Goal: Transaction & Acquisition: Purchase product/service

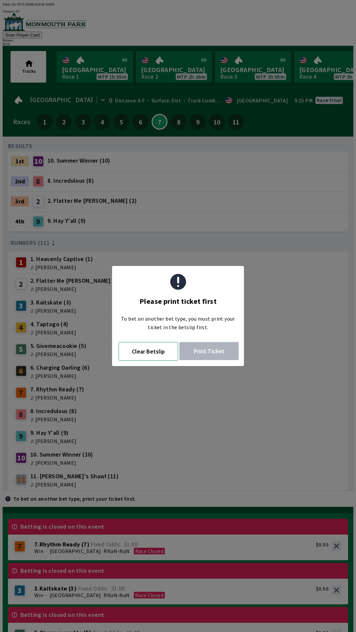
click at [151, 353] on button "Clear Betslip" at bounding box center [148, 351] width 59 height 19
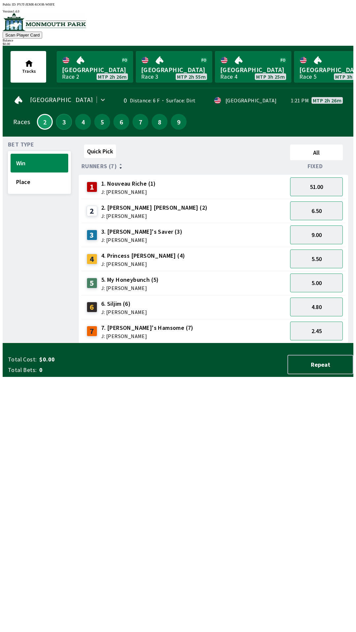
click at [64, 123] on button "3" at bounding box center [64, 122] width 16 height 16
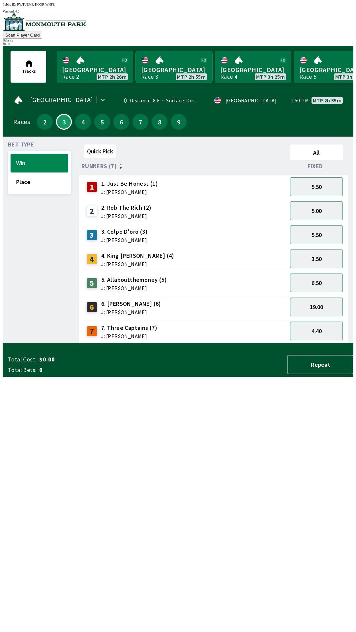
click at [173, 70] on link "Monmouth Park Race 3 MTP 2h 55m" at bounding box center [174, 67] width 76 height 32
click at [165, 67] on link "Monmouth Park Race 3 MTP 2h 55m" at bounding box center [174, 67] width 76 height 32
click at [41, 119] on button "2" at bounding box center [45, 122] width 16 height 16
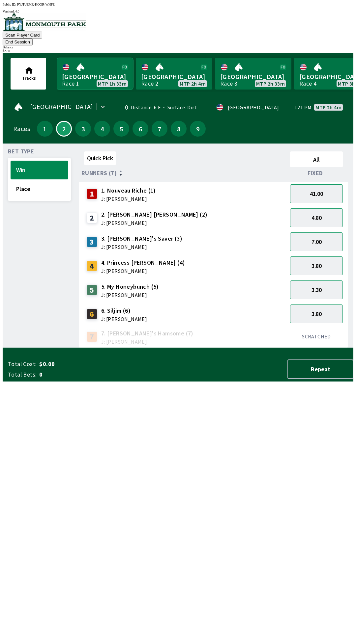
click at [84, 67] on link "[GEOGRAPHIC_DATA] Race 1 MTP 1h 33m" at bounding box center [95, 74] width 76 height 32
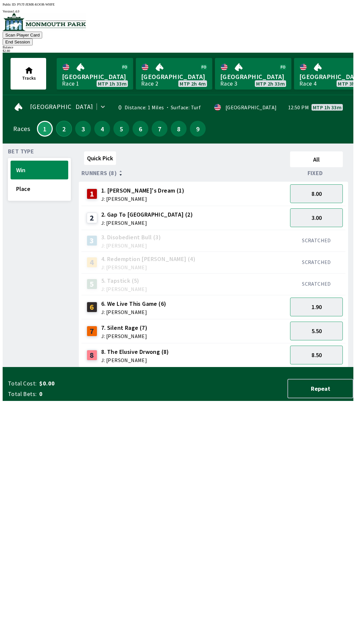
click at [61, 121] on button "2" at bounding box center [64, 129] width 16 height 16
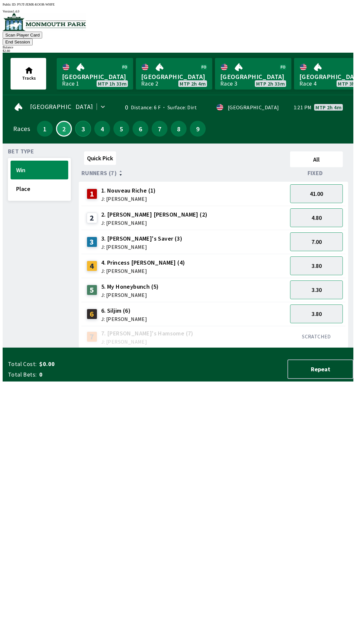
click at [80, 121] on button "3" at bounding box center [83, 129] width 16 height 16
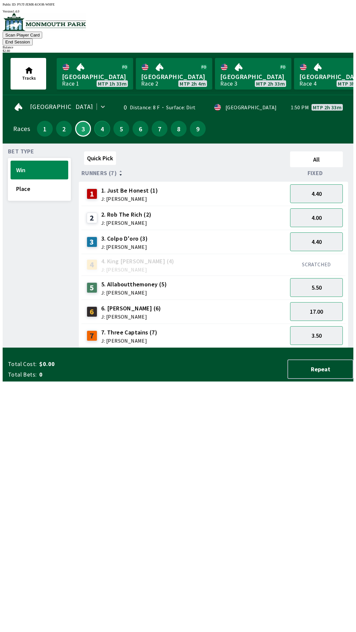
click at [98, 121] on button "4" at bounding box center [102, 129] width 16 height 16
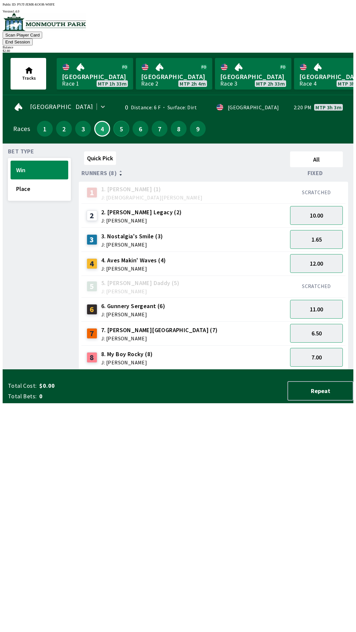
click at [119, 124] on button "5" at bounding box center [121, 129] width 16 height 16
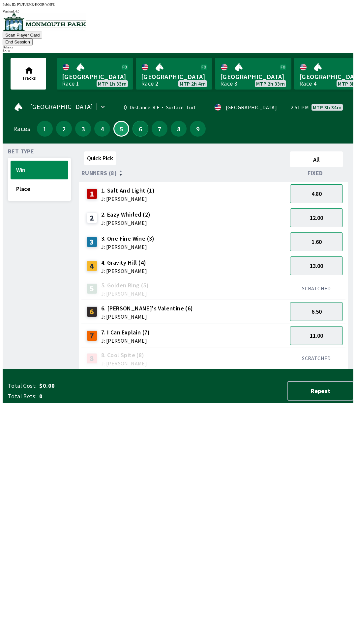
click at [137, 123] on button "6" at bounding box center [140, 129] width 16 height 16
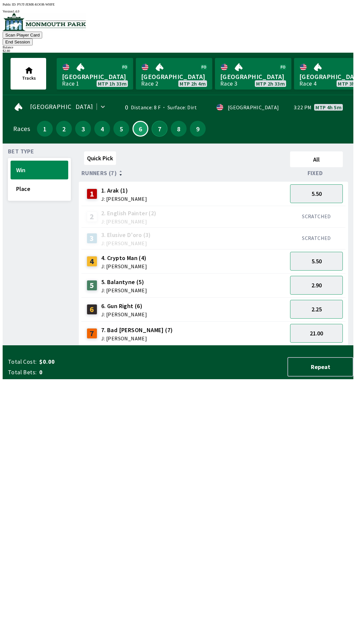
click at [153, 123] on button "7" at bounding box center [159, 129] width 16 height 16
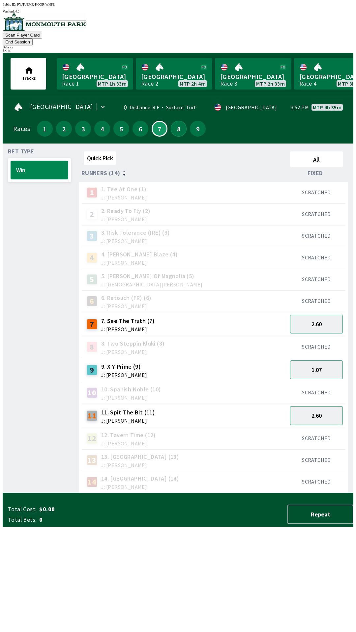
click at [174, 124] on button "8" at bounding box center [179, 129] width 16 height 16
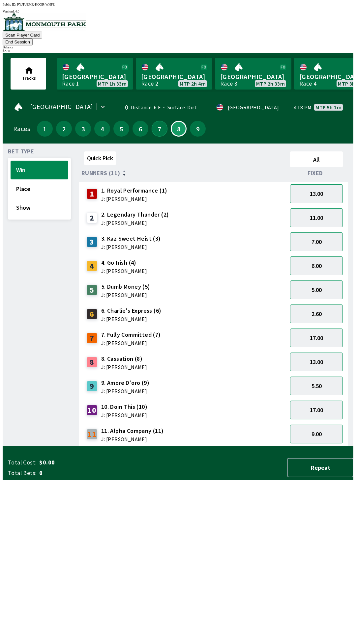
click at [154, 121] on button "7" at bounding box center [159, 129] width 16 height 16
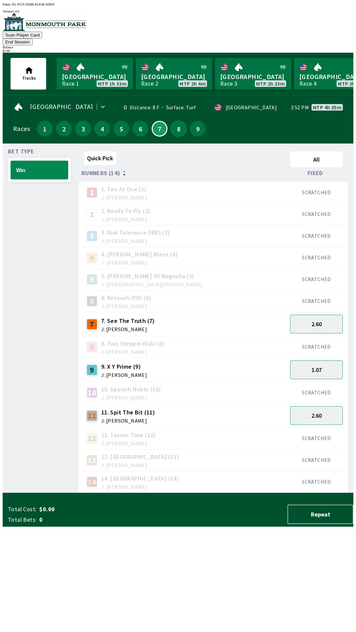
click at [171, 121] on button "8" at bounding box center [179, 129] width 16 height 16
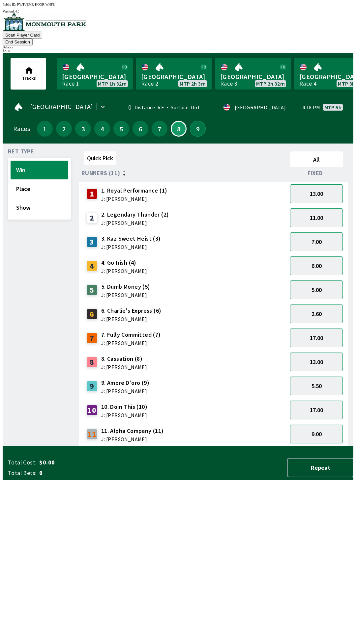
click at [192, 121] on button "9" at bounding box center [198, 129] width 16 height 16
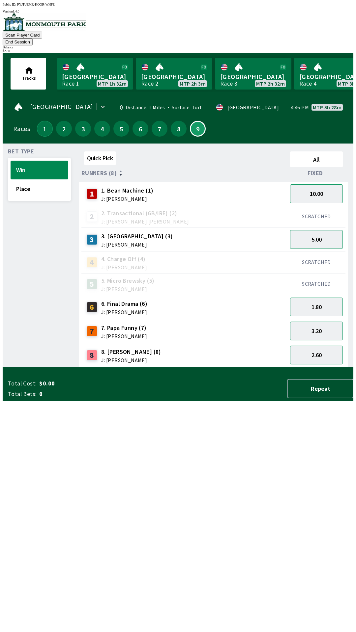
click at [39, 121] on button "1" at bounding box center [45, 129] width 16 height 16
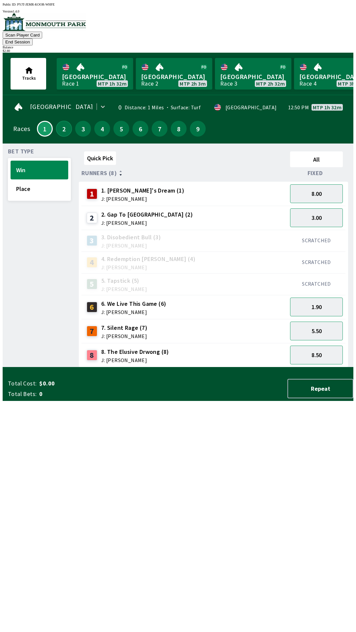
click at [61, 121] on button "2" at bounding box center [64, 129] width 16 height 16
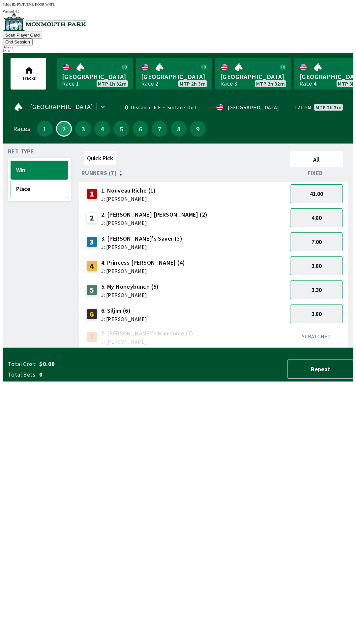
click at [43, 183] on button "Place" at bounding box center [40, 188] width 58 height 19
click at [329, 308] on button "1.90" at bounding box center [316, 314] width 53 height 19
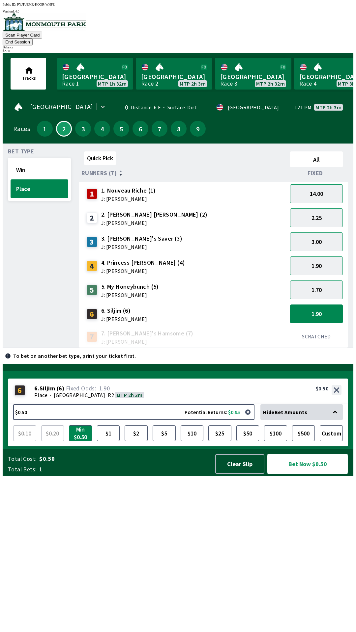
click at [305, 474] on button "Bet Now $0.50" at bounding box center [307, 463] width 81 height 19
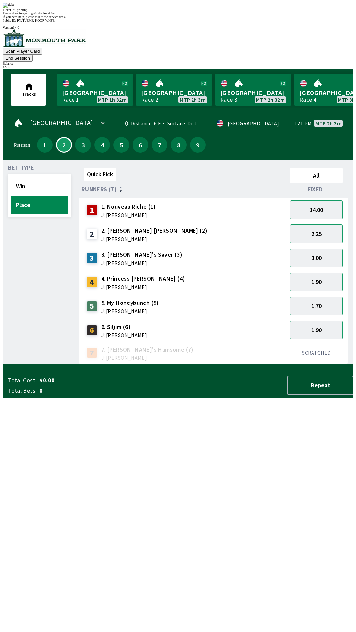
click at [33, 355] on div "Bet Type Win Place" at bounding box center [39, 264] width 63 height 199
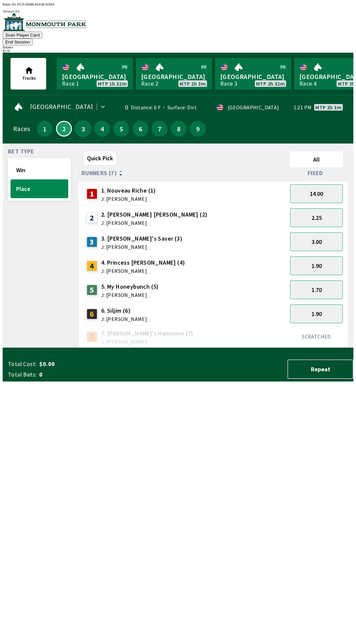
click at [82, 121] on button "3" at bounding box center [83, 129] width 16 height 16
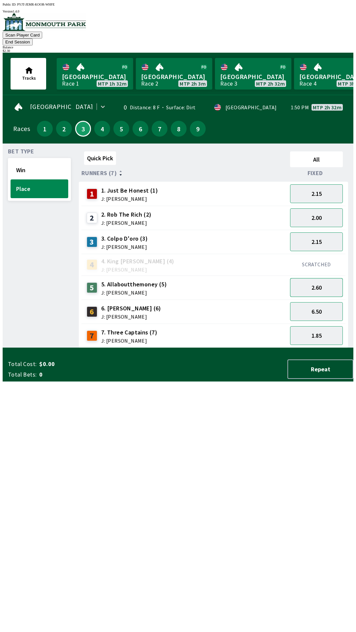
click at [324, 278] on button "2.60" at bounding box center [316, 287] width 53 height 19
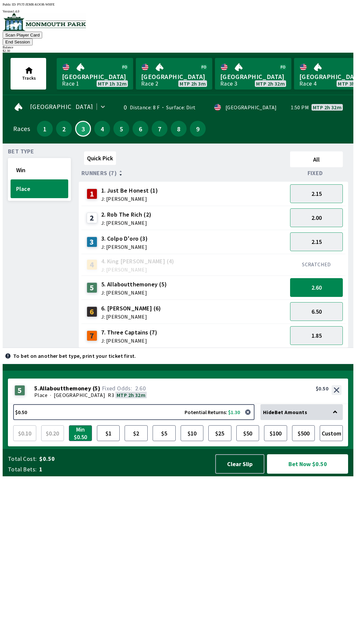
click at [308, 474] on button "Bet Now $0.50" at bounding box center [307, 463] width 81 height 19
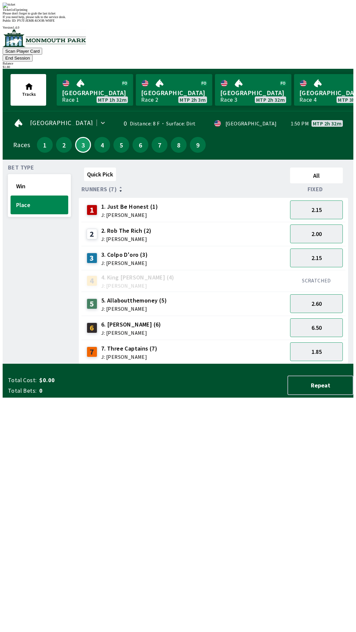
click at [17, 364] on div "Bet Type Win Place" at bounding box center [39, 264] width 63 height 199
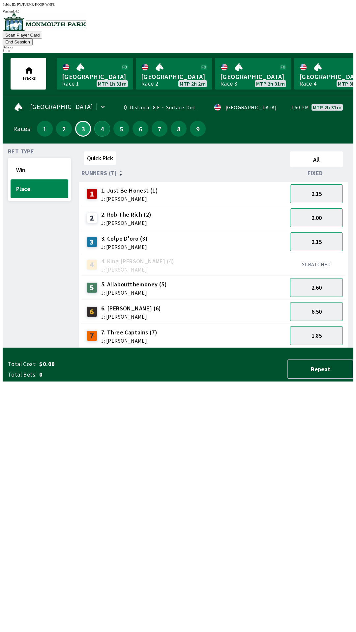
click at [100, 121] on button "4" at bounding box center [102, 129] width 16 height 16
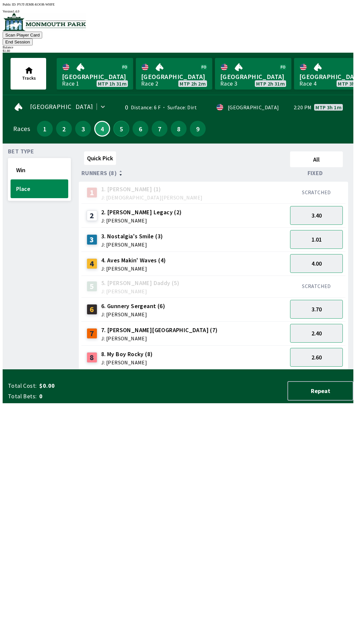
click at [117, 121] on button "5" at bounding box center [121, 129] width 16 height 16
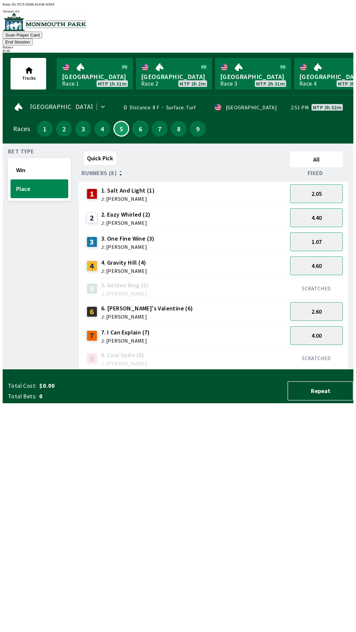
click at [138, 121] on button "6" at bounding box center [140, 129] width 16 height 16
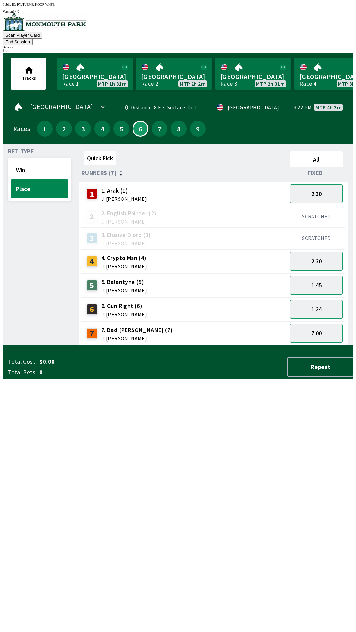
click at [328, 300] on button "1.24" at bounding box center [316, 309] width 53 height 19
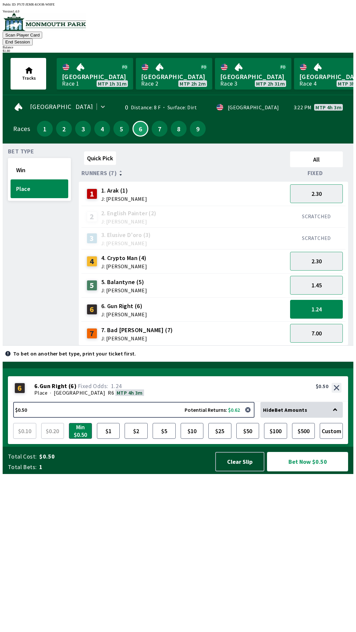
click at [307, 472] on button "Bet Now $0.50" at bounding box center [307, 461] width 81 height 19
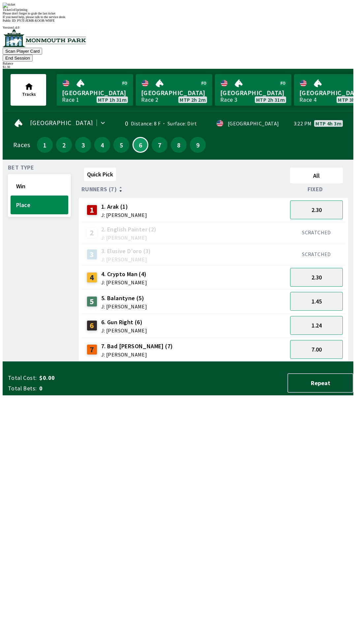
click at [21, 362] on div "Bet Type Win Place" at bounding box center [39, 263] width 63 height 197
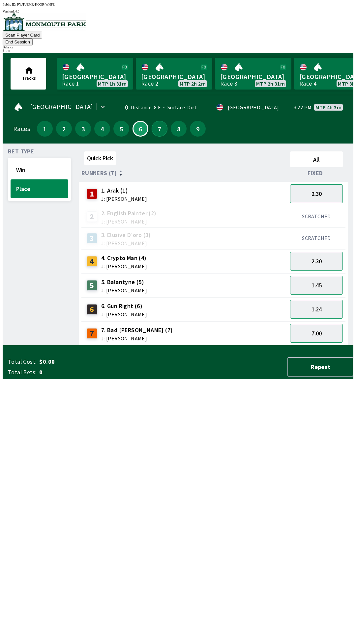
click at [159, 122] on button "7" at bounding box center [159, 129] width 16 height 16
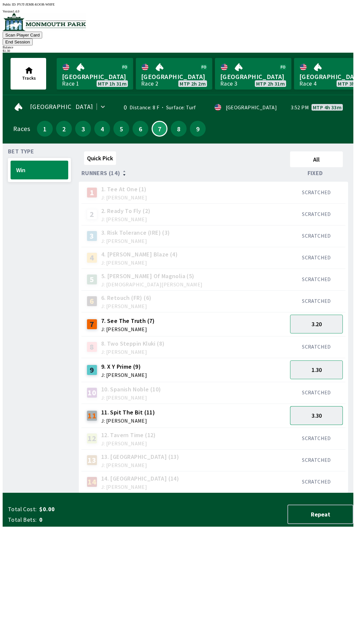
click at [324, 409] on button "3.30" at bounding box center [316, 415] width 53 height 19
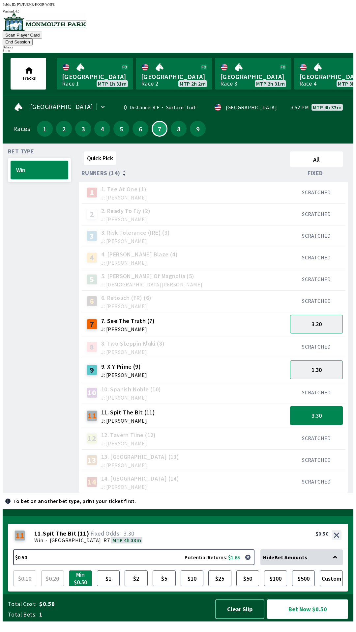
click at [237, 616] on button "Clear Slip" at bounding box center [239, 609] width 49 height 19
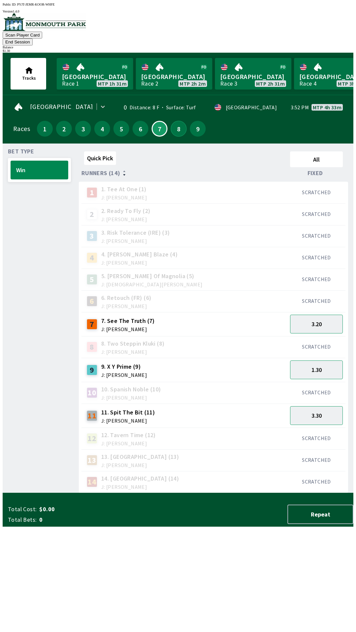
click at [173, 121] on button "8" at bounding box center [179, 129] width 16 height 16
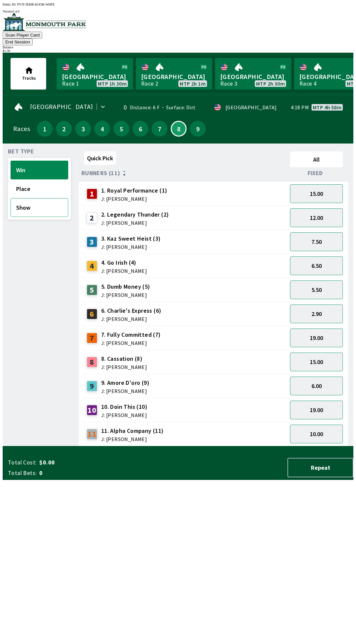
click at [33, 198] on button "Show" at bounding box center [40, 207] width 58 height 19
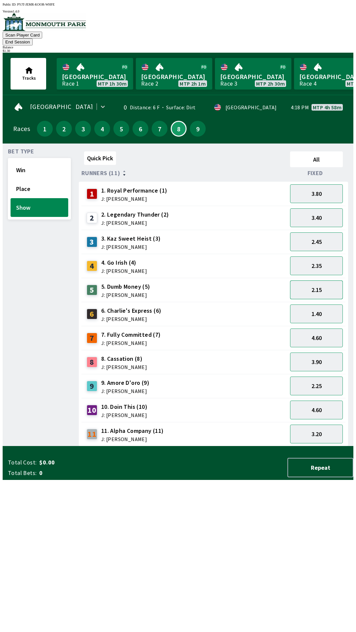
click at [321, 281] on button "2.15" at bounding box center [316, 290] width 53 height 19
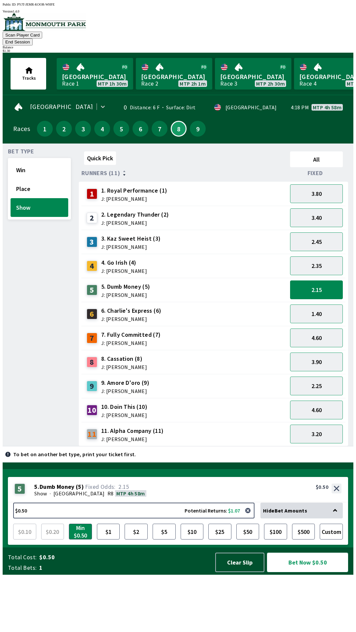
click at [307, 572] on button "Bet Now $0.50" at bounding box center [307, 562] width 81 height 19
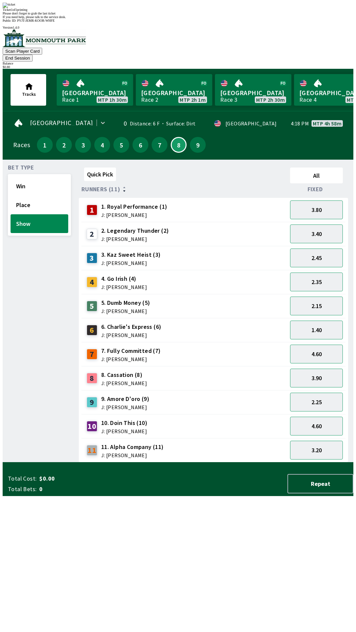
click at [27, 406] on div "Bet Type Win Place Show" at bounding box center [39, 314] width 63 height 298
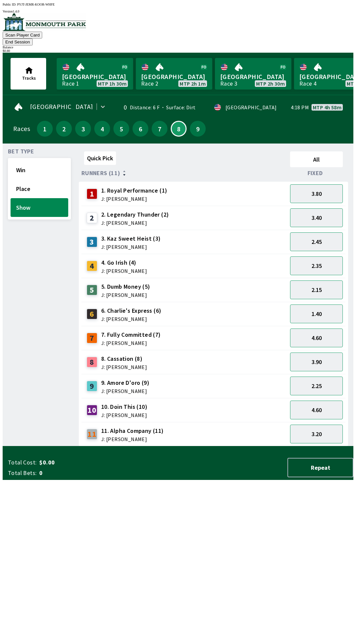
click at [33, 39] on button "End Session" at bounding box center [18, 42] width 30 height 7
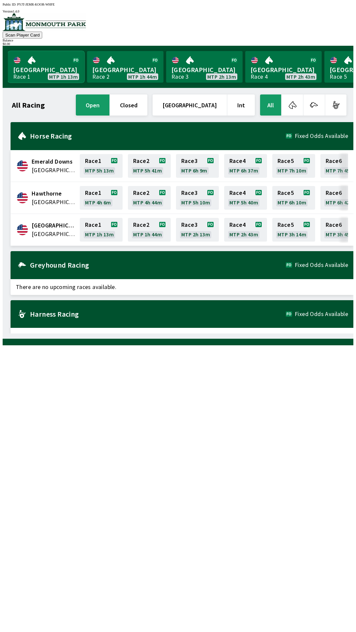
click at [52, 63] on link "Monmouth Park Race 1 MTP 1h 13m" at bounding box center [46, 67] width 76 height 32
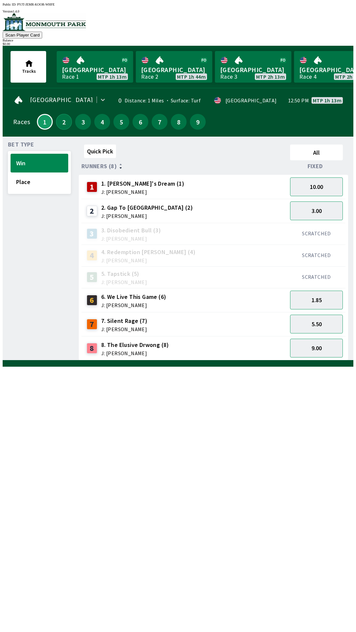
click at [62, 117] on button "2" at bounding box center [64, 122] width 16 height 16
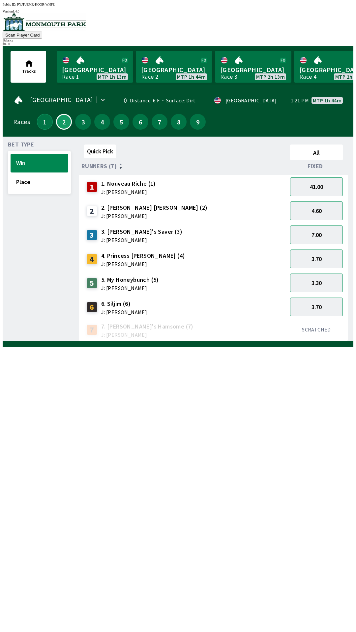
click at [43, 119] on button "1" at bounding box center [45, 122] width 16 height 16
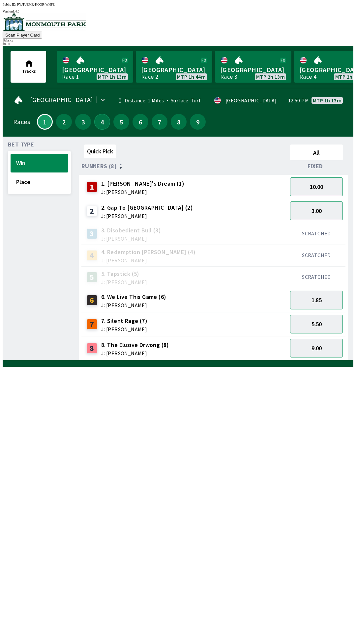
click at [95, 124] on button "4" at bounding box center [102, 122] width 16 height 16
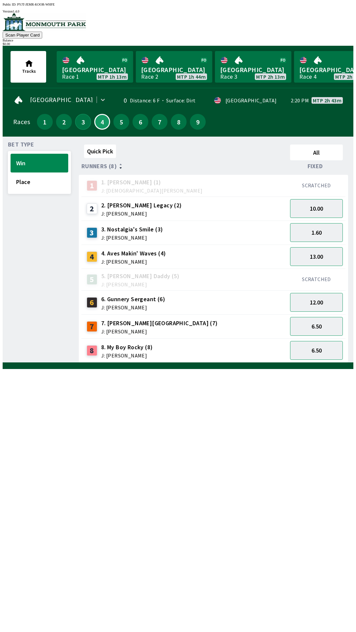
click at [83, 123] on button "3" at bounding box center [83, 122] width 16 height 16
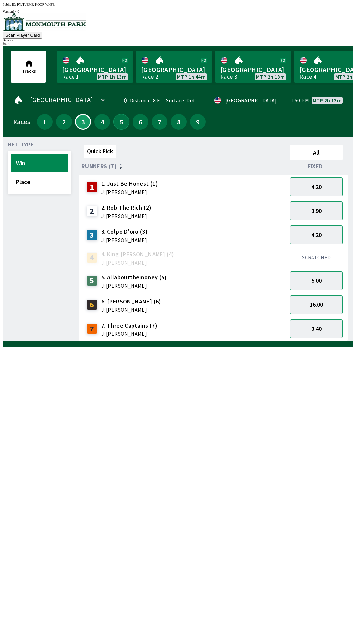
click at [117, 118] on button "5" at bounding box center [121, 122] width 16 height 16
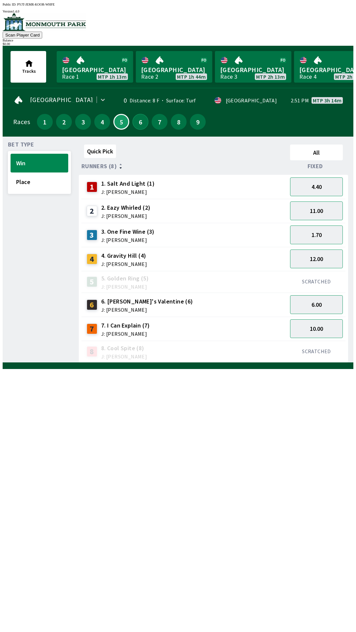
click at [135, 125] on button "6" at bounding box center [140, 122] width 16 height 16
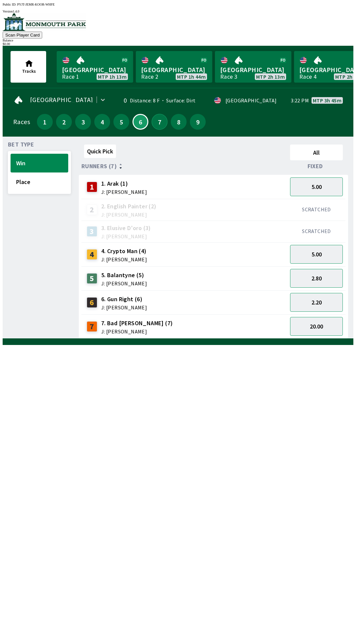
click at [159, 124] on button "7" at bounding box center [159, 122] width 16 height 16
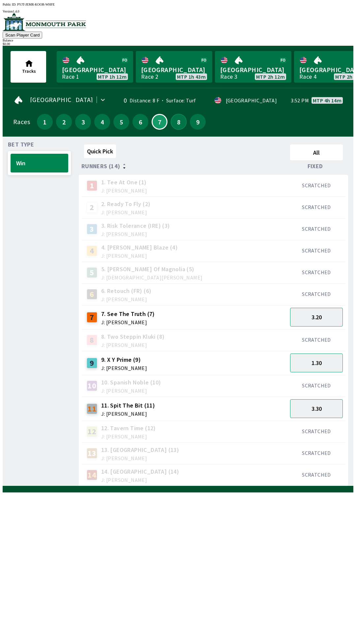
click at [176, 118] on button "8" at bounding box center [179, 122] width 16 height 16
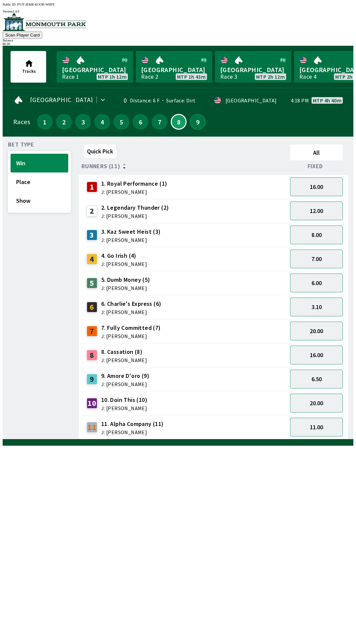
click at [193, 124] on button "9" at bounding box center [198, 122] width 16 height 16
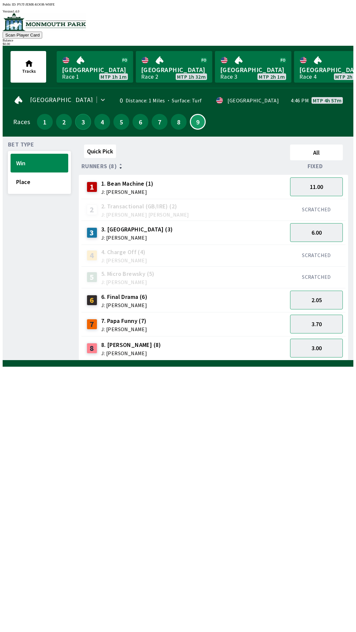
click at [82, 119] on button "3" at bounding box center [83, 122] width 16 height 16
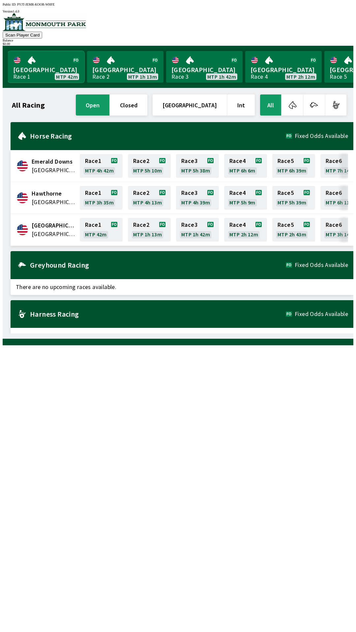
click at [55, 67] on link "Monmouth Park Race 1 MTP 42m" at bounding box center [46, 67] width 76 height 32
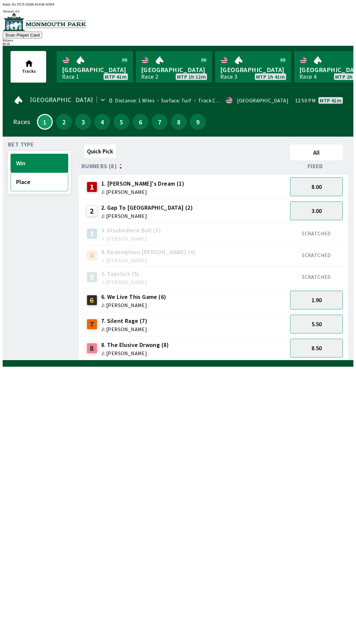
click at [44, 178] on button "Place" at bounding box center [40, 182] width 58 height 19
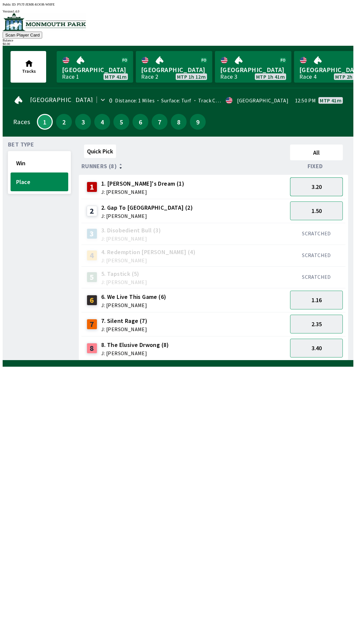
click at [323, 189] on button "3.20" at bounding box center [316, 187] width 53 height 19
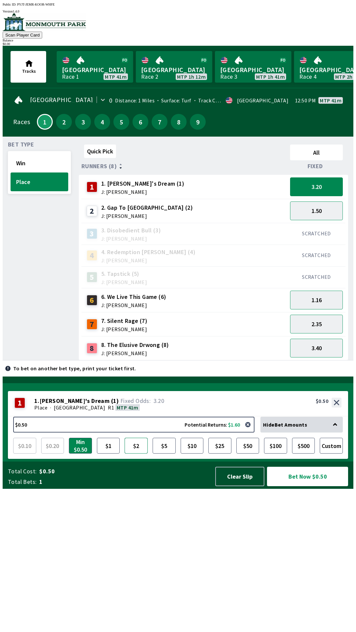
click at [136, 454] on button "$2" at bounding box center [135, 446] width 23 height 16
click at [311, 320] on button "2.35" at bounding box center [316, 324] width 53 height 19
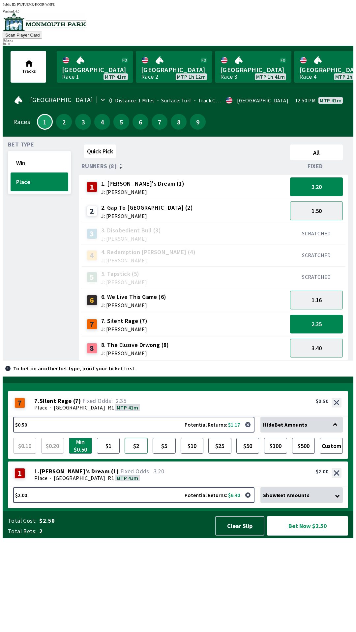
click at [133, 454] on button "$2" at bounding box center [135, 446] width 23 height 16
click at [23, 158] on button "Win" at bounding box center [40, 163] width 58 height 19
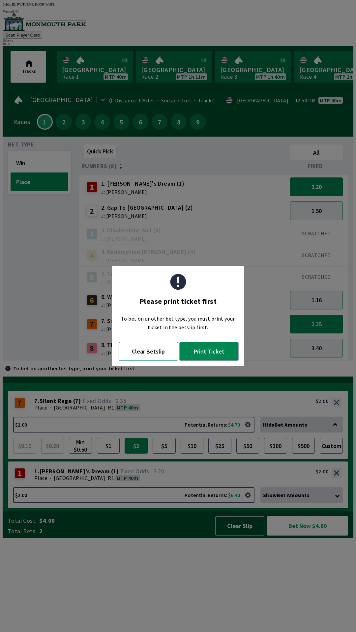
click at [136, 355] on button "Clear Betslip" at bounding box center [148, 351] width 59 height 19
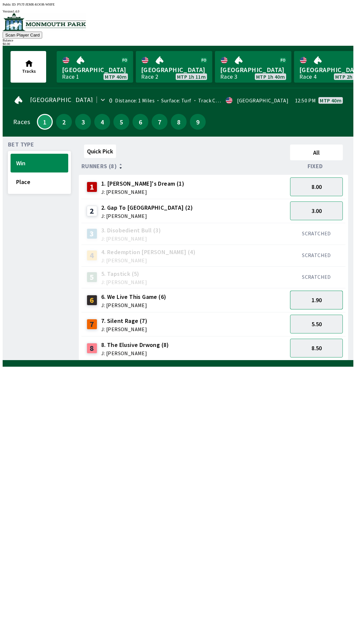
click at [314, 303] on button "1.90" at bounding box center [316, 300] width 53 height 19
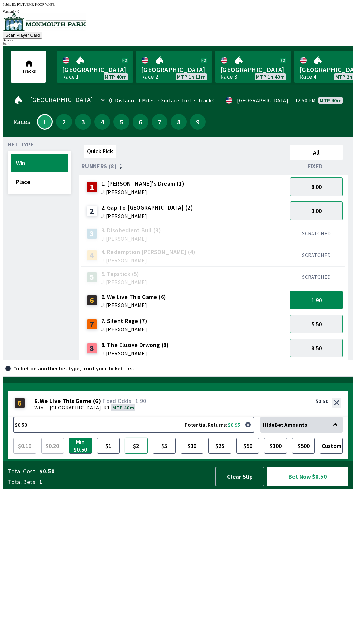
click at [133, 454] on button "$2" at bounding box center [135, 446] width 23 height 16
click at [21, 182] on button "Place" at bounding box center [40, 182] width 58 height 19
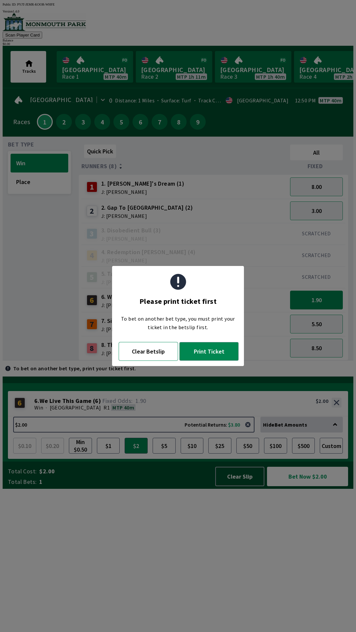
click at [149, 351] on button "Clear Betslip" at bounding box center [148, 351] width 59 height 19
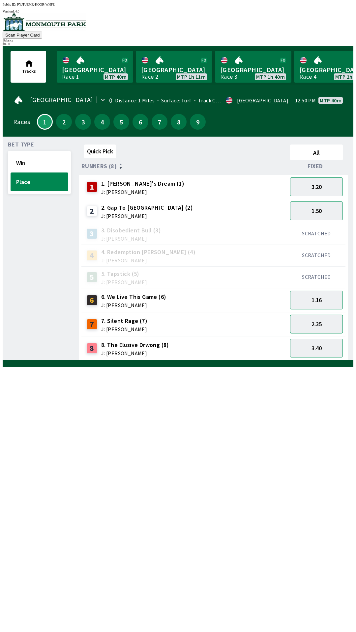
click at [311, 323] on button "2.35" at bounding box center [316, 324] width 53 height 19
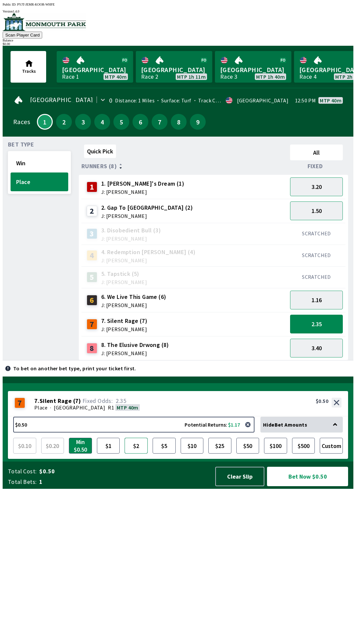
click at [134, 454] on button "$2" at bounding box center [135, 446] width 23 height 16
click at [301, 486] on button "Bet Now $2.00" at bounding box center [307, 476] width 81 height 19
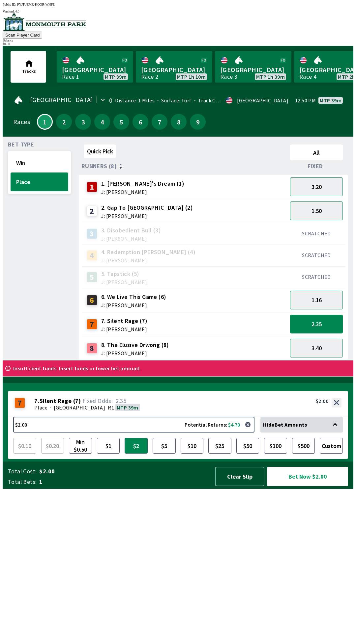
click at [236, 486] on button "Clear Slip" at bounding box center [239, 476] width 49 height 19
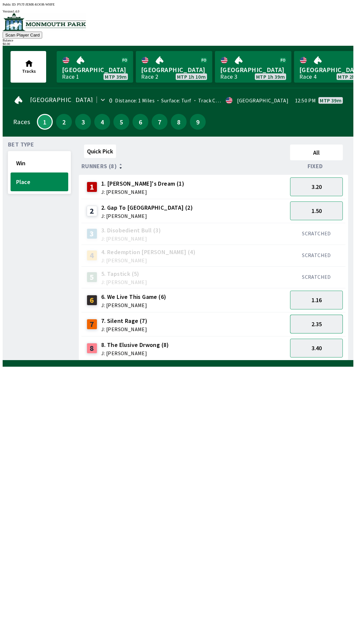
click at [315, 321] on button "2.35" at bounding box center [316, 324] width 53 height 19
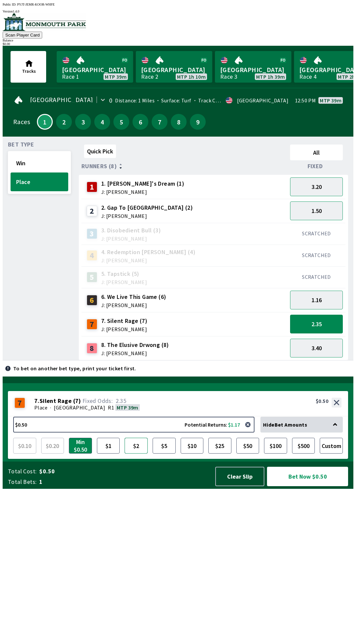
click at [133, 454] on button "$2" at bounding box center [135, 446] width 23 height 16
click at [305, 486] on button "Bet Now $2.00" at bounding box center [307, 476] width 81 height 19
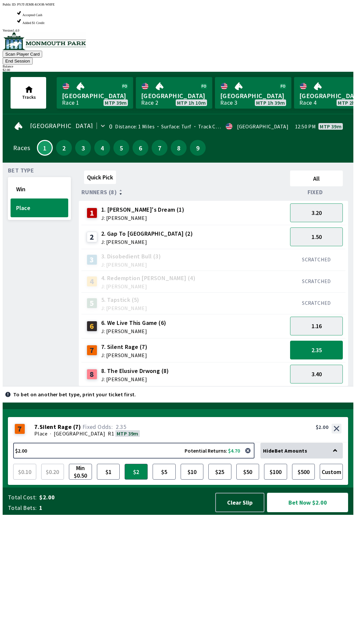
click at [303, 512] on button "Bet Now $2.00" at bounding box center [307, 502] width 81 height 19
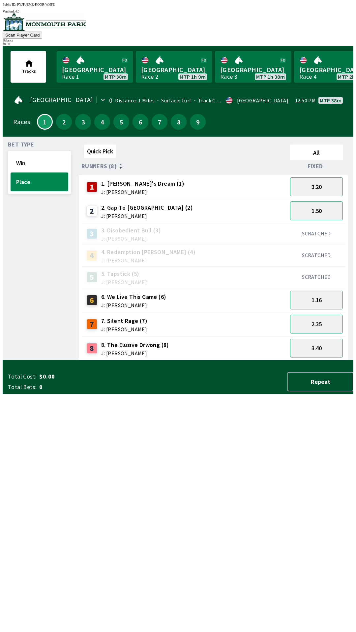
click at [135, 361] on div "Quick Pick All Runners (8) Fixed 1 1. [PERSON_NAME]'s Dream (1) J: [PERSON_NAME…" at bounding box center [216, 251] width 274 height 219
click at [37, 157] on button "Win" at bounding box center [40, 163] width 58 height 19
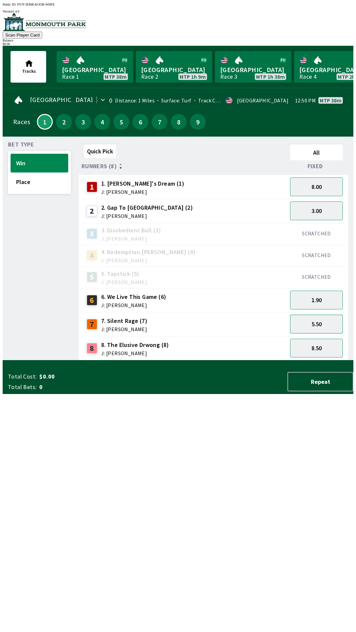
click at [317, 320] on button "5.50" at bounding box center [316, 324] width 53 height 19
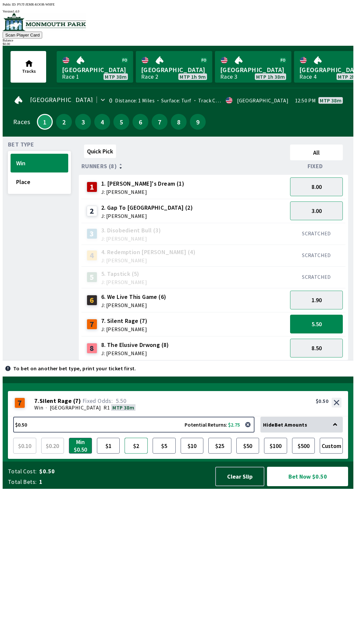
click at [135, 454] on button "$2" at bounding box center [135, 446] width 23 height 16
click at [307, 486] on button "Bet Now $2.00" at bounding box center [307, 476] width 81 height 19
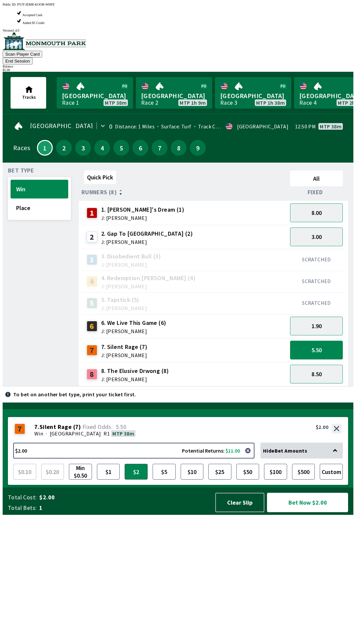
click at [301, 512] on button "Bet Now $2.00" at bounding box center [307, 502] width 81 height 19
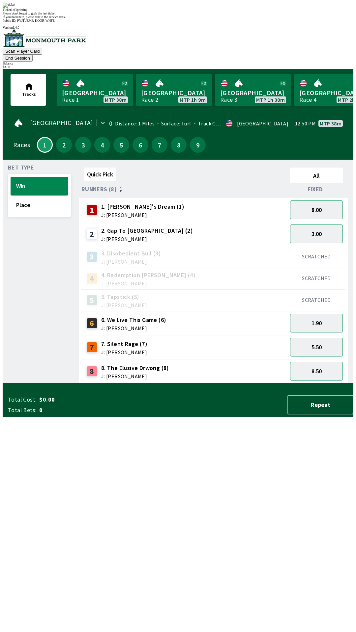
click at [202, 384] on div "Quick Pick All Runners (8) Fixed 1 1. [PERSON_NAME]'s Dream (1) J: [PERSON_NAME…" at bounding box center [216, 274] width 274 height 219
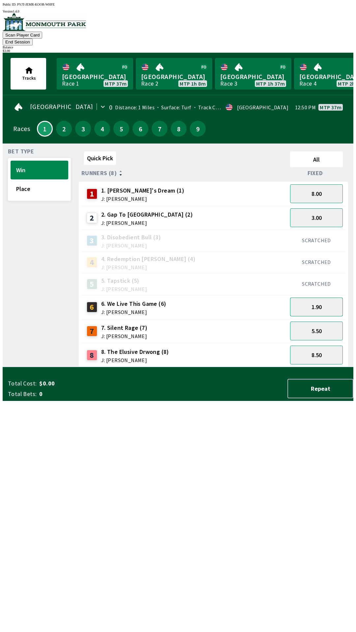
click at [314, 298] on button "1.90" at bounding box center [316, 307] width 53 height 19
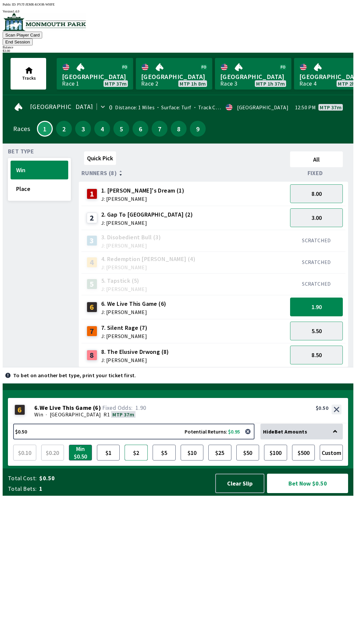
click at [129, 461] on button "$2" at bounding box center [135, 453] width 23 height 16
click at [304, 493] on button "Bet Now $2.00" at bounding box center [307, 483] width 81 height 19
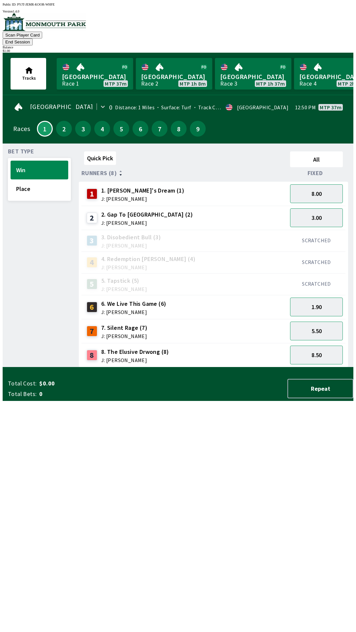
click at [200, 368] on div "Quick Pick All Runners (8) Fixed 1 1. [PERSON_NAME]'s Dream (1) J: [PERSON_NAME…" at bounding box center [216, 258] width 274 height 219
click at [38, 182] on button "Place" at bounding box center [40, 188] width 58 height 19
click at [315, 322] on button "2.35" at bounding box center [316, 331] width 53 height 19
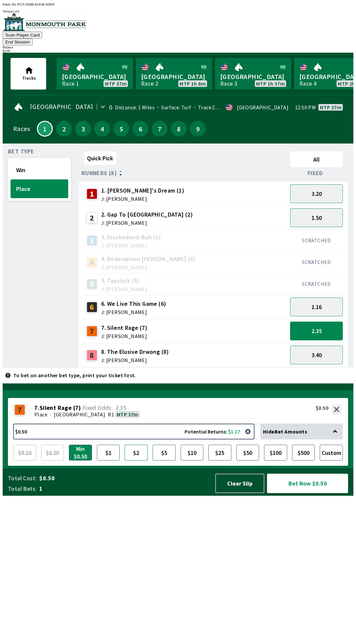
click at [135, 461] on button "$2" at bounding box center [135, 453] width 23 height 16
click at [303, 493] on button "Bet Now $2.00" at bounding box center [307, 483] width 81 height 19
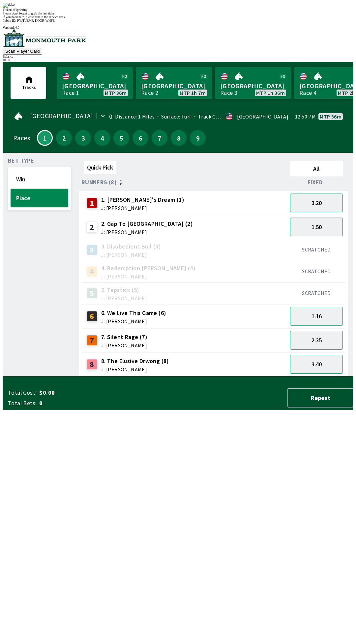
click at [154, 377] on div "Quick Pick All Runners (8) Fixed 1 1. [PERSON_NAME]'s Dream (1) J: [PERSON_NAME…" at bounding box center [216, 267] width 274 height 219
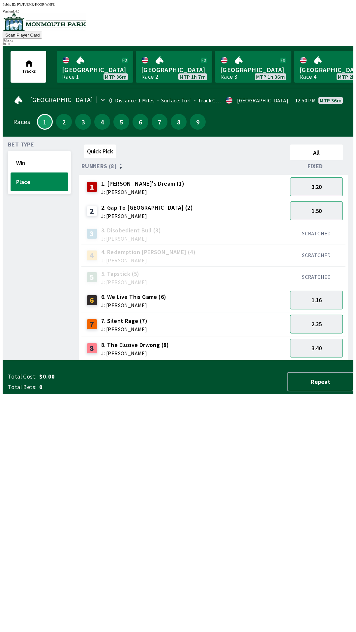
click at [312, 322] on button "2.35" at bounding box center [316, 324] width 53 height 19
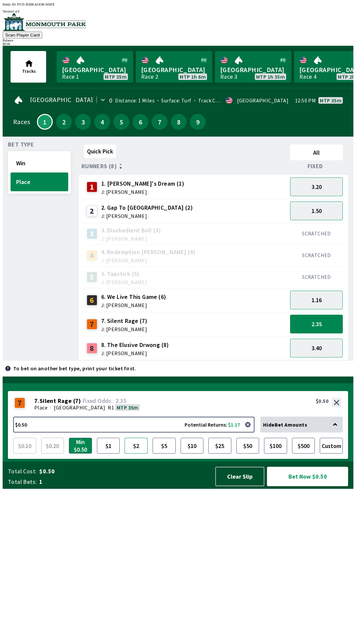
click at [131, 454] on button "$2" at bounding box center [135, 446] width 23 height 16
click at [314, 345] on button "3.40" at bounding box center [316, 348] width 53 height 19
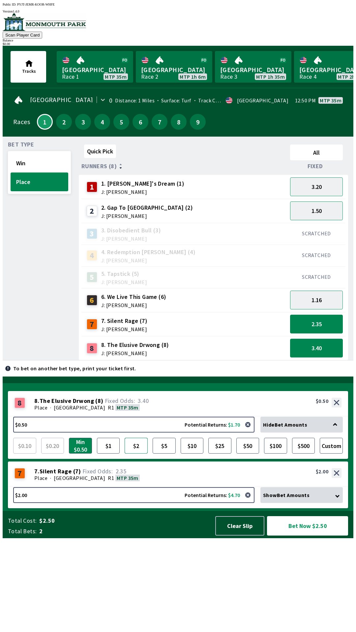
click at [136, 454] on button "$2" at bounding box center [135, 446] width 23 height 16
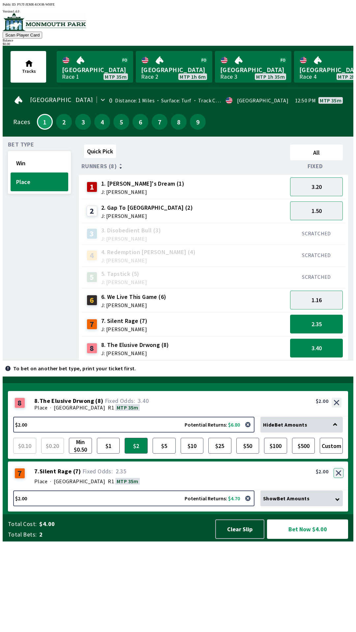
click at [338, 478] on button "button" at bounding box center [338, 473] width 10 height 10
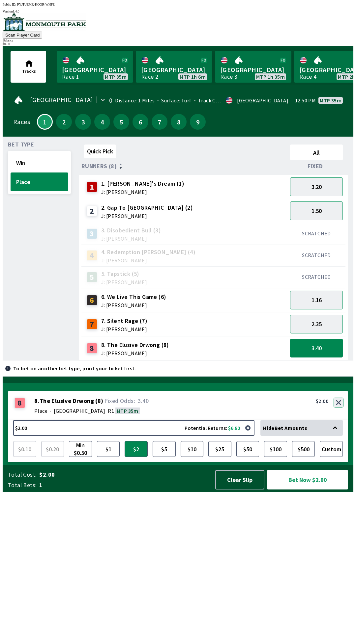
click at [339, 408] on button "button" at bounding box center [338, 403] width 10 height 10
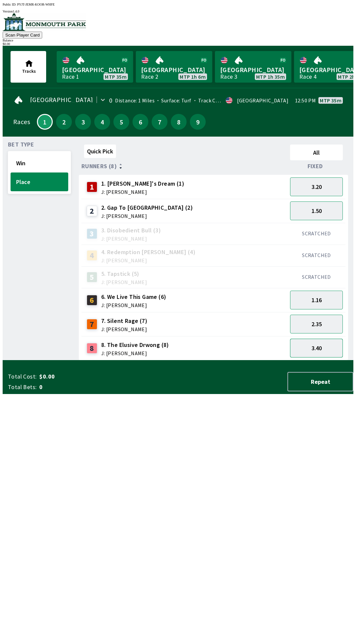
click at [312, 348] on button "3.40" at bounding box center [316, 348] width 53 height 19
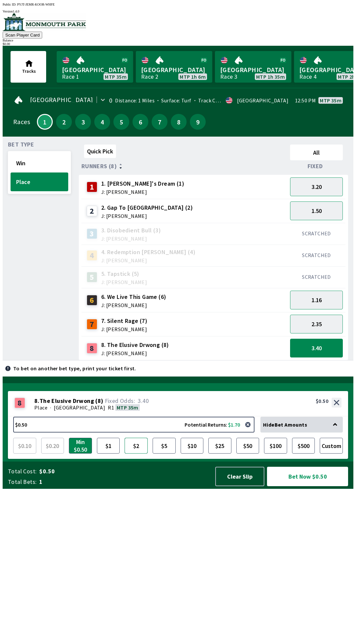
click at [138, 454] on button "$2" at bounding box center [135, 446] width 23 height 16
click at [305, 486] on button "Bet Now $2.00" at bounding box center [307, 476] width 81 height 19
click at [191, 454] on button "$10" at bounding box center [191, 446] width 23 height 16
click at [239, 486] on button "Clear Slip" at bounding box center [239, 476] width 49 height 19
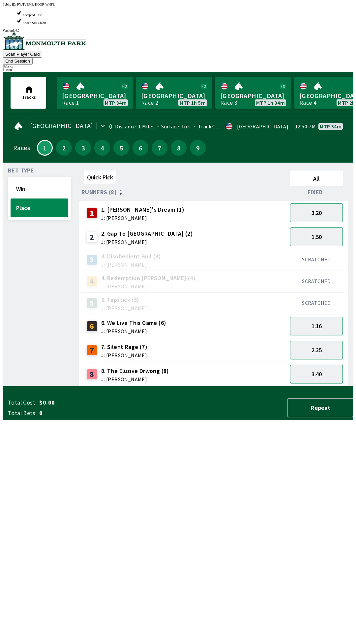
click at [317, 365] on button "3.40" at bounding box center [316, 374] width 53 height 19
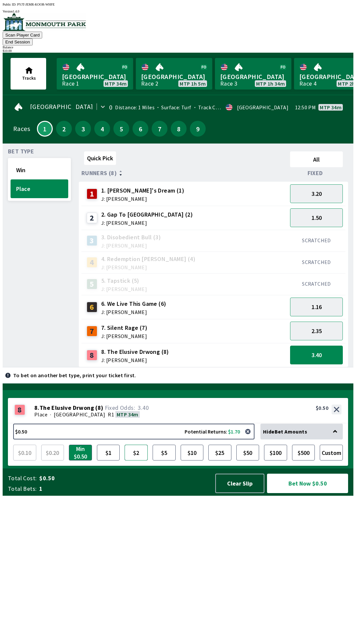
click at [134, 461] on button "$2" at bounding box center [135, 453] width 23 height 16
click at [164, 461] on button "$5" at bounding box center [163, 453] width 23 height 16
click at [308, 493] on button "Bet Now $5.00" at bounding box center [307, 483] width 81 height 19
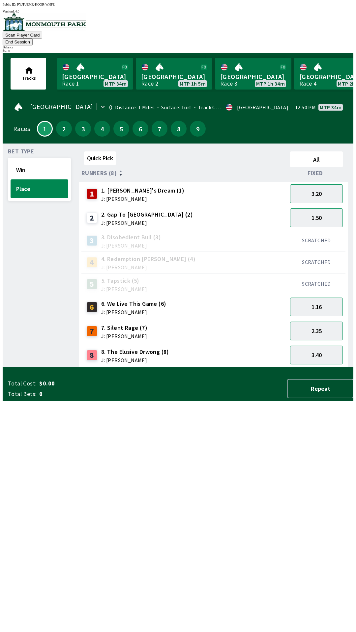
click at [271, 368] on div "Quick Pick All Runners (8) Fixed 1 1. [PERSON_NAME]'s Dream (1) J: [PERSON_NAME…" at bounding box center [216, 258] width 274 height 219
click at [323, 185] on button "3.20" at bounding box center [316, 193] width 53 height 19
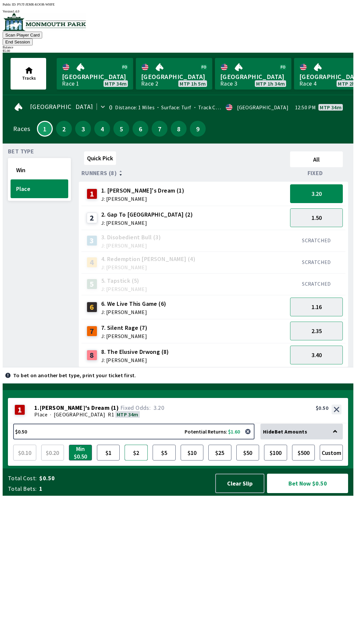
click at [138, 461] on button "$2" at bounding box center [135, 453] width 23 height 16
click at [308, 493] on button "Bet Now $2.00" at bounding box center [307, 483] width 81 height 19
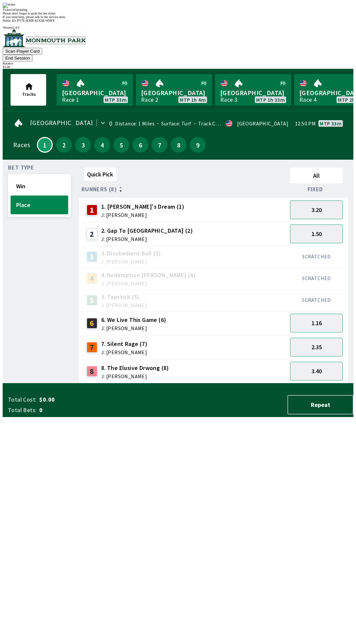
click at [82, 384] on div "Quick Pick All Runners (8) Fixed 1 1. [PERSON_NAME]'s Dream (1) J: [PERSON_NAME…" at bounding box center [216, 274] width 274 height 219
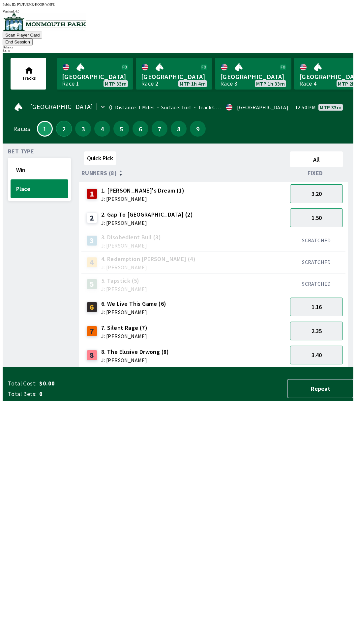
click at [62, 121] on button "2" at bounding box center [64, 129] width 16 height 16
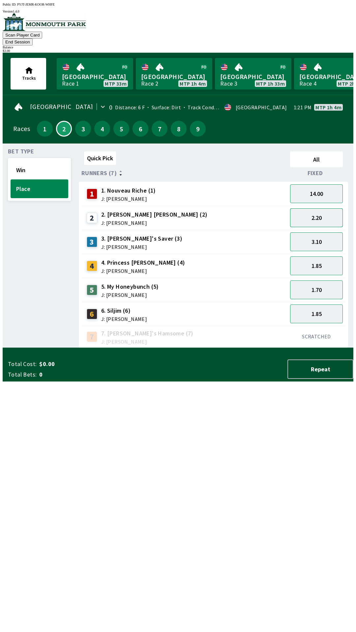
click at [318, 211] on button "2.20" at bounding box center [316, 217] width 53 height 19
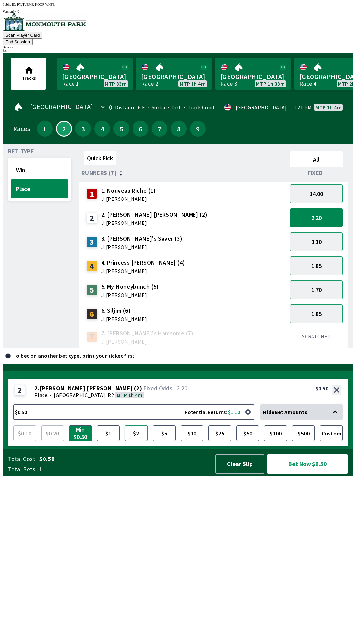
click at [135, 441] on button "$2" at bounding box center [135, 433] width 23 height 16
click at [311, 474] on button "Bet Now $2.00" at bounding box center [307, 463] width 81 height 19
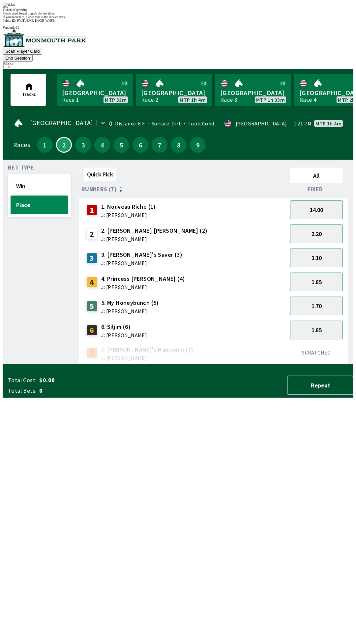
click at [181, 364] on div "Quick Pick All Runners (7) Fixed 1 1. Nouveau Riche (1) J: [PERSON_NAME] 14.00 …" at bounding box center [216, 264] width 274 height 199
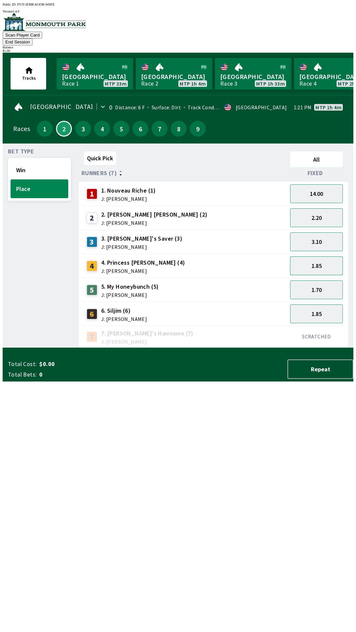
click at [318, 262] on button "1.85" at bounding box center [316, 266] width 53 height 19
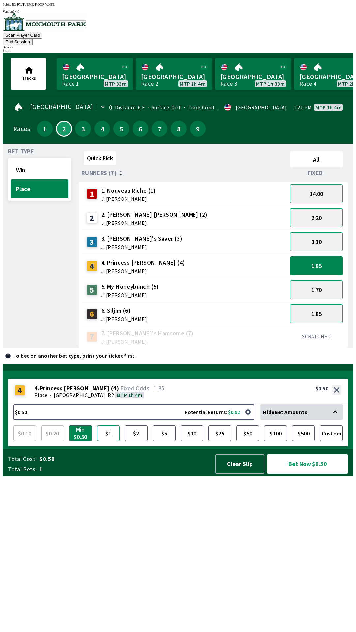
click at [108, 441] on button "$1" at bounding box center [108, 433] width 23 height 16
click at [309, 474] on button "Bet Now $1.00" at bounding box center [307, 463] width 81 height 19
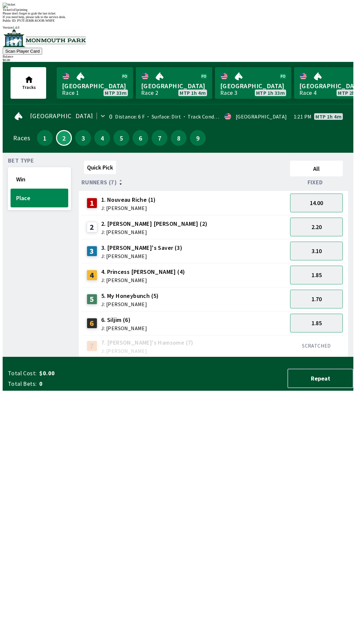
click at [172, 357] on div "Quick Pick All Runners (7) Fixed 1 1. Nouveau Riche (1) J: [PERSON_NAME] 14.00 …" at bounding box center [216, 257] width 274 height 199
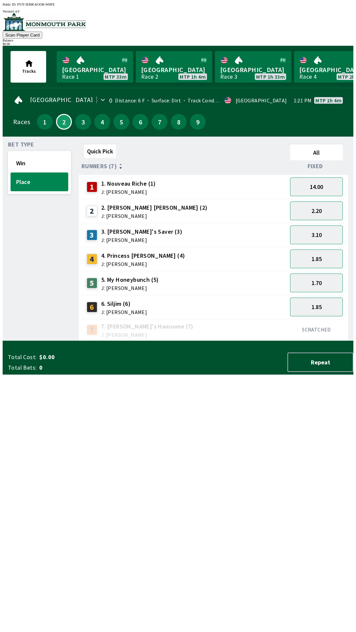
click at [158, 341] on div "Quick Pick All Runners (7) Fixed 1 1. Nouveau Riche (1) J: [PERSON_NAME] 14.00 …" at bounding box center [216, 241] width 274 height 199
click at [80, 118] on button "3" at bounding box center [83, 122] width 16 height 16
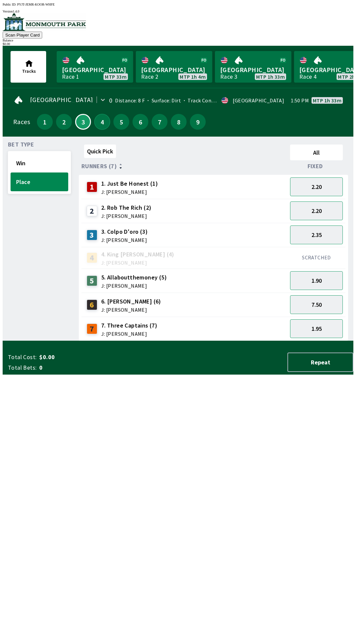
click at [96, 123] on button "4" at bounding box center [102, 122] width 16 height 16
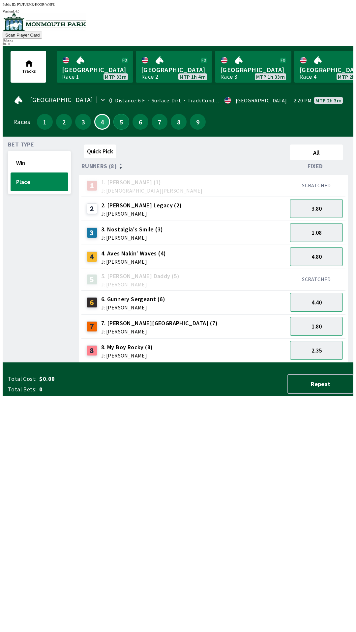
click at [116, 121] on button "5" at bounding box center [121, 122] width 16 height 16
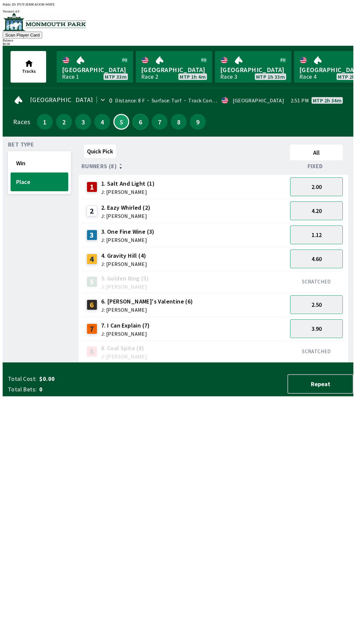
click at [133, 122] on button "6" at bounding box center [140, 122] width 16 height 16
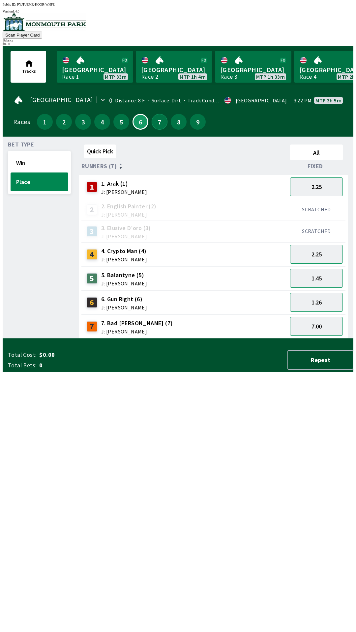
click at [151, 121] on button "7" at bounding box center [159, 122] width 16 height 16
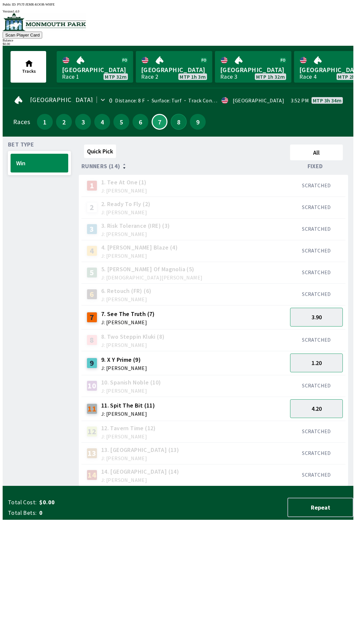
click at [174, 124] on button "8" at bounding box center [179, 122] width 16 height 16
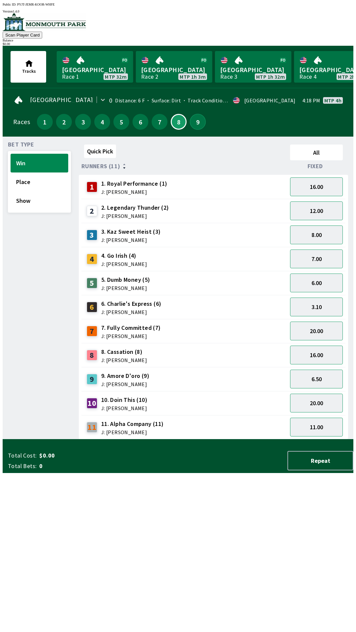
click at [194, 120] on button "9" at bounding box center [198, 122] width 16 height 16
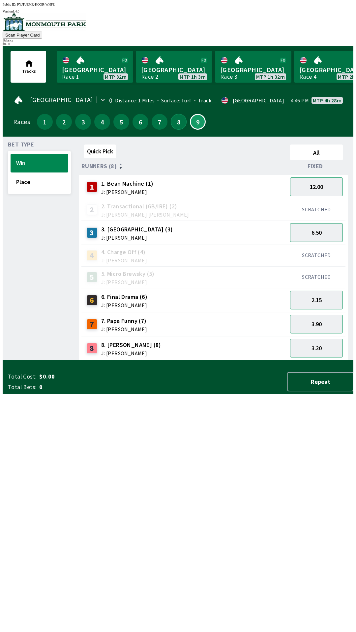
click at [171, 123] on button "8" at bounding box center [179, 122] width 16 height 16
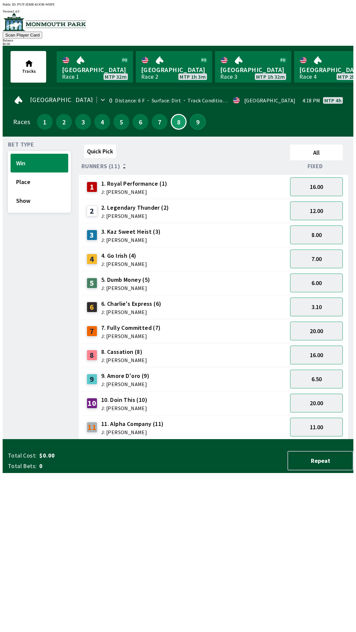
click at [191, 118] on button "9" at bounding box center [198, 122] width 16 height 16
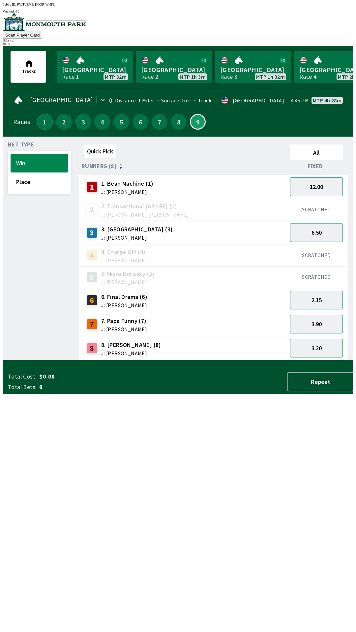
click at [37, 122] on button "1" at bounding box center [45, 122] width 16 height 16
